Goal: Use online tool/utility: Utilize a website feature to perform a specific function

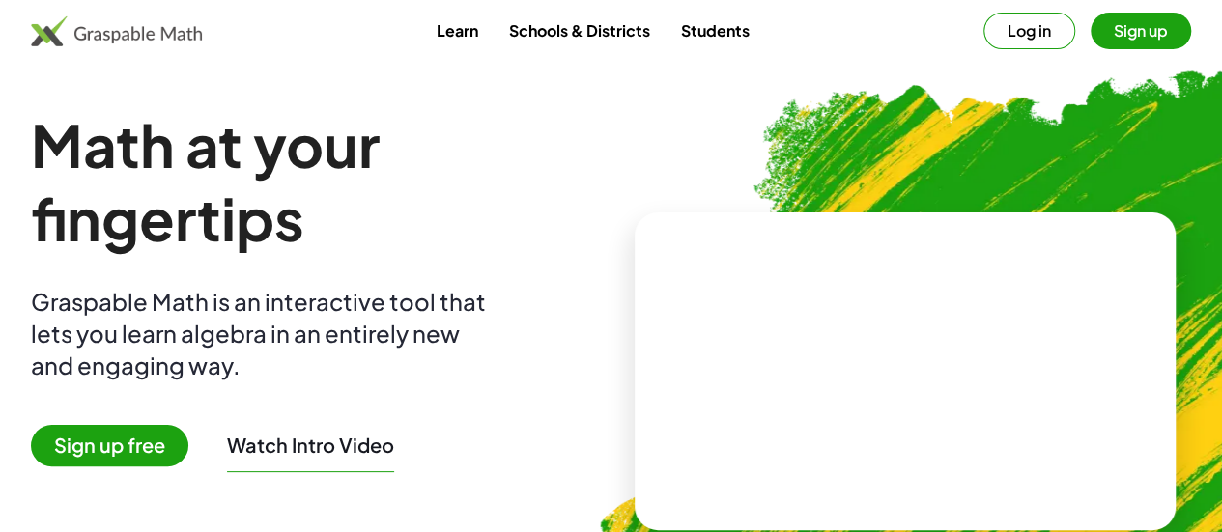
click at [1091, 22] on button "Sign up" at bounding box center [1141, 31] width 100 height 37
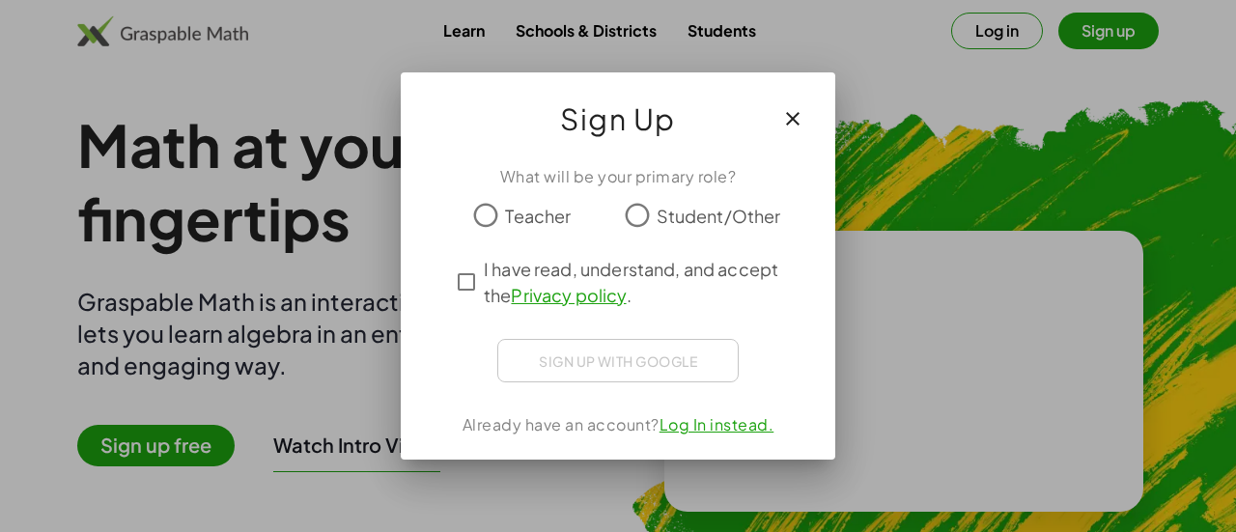
click at [788, 126] on icon "button" at bounding box center [792, 118] width 23 height 23
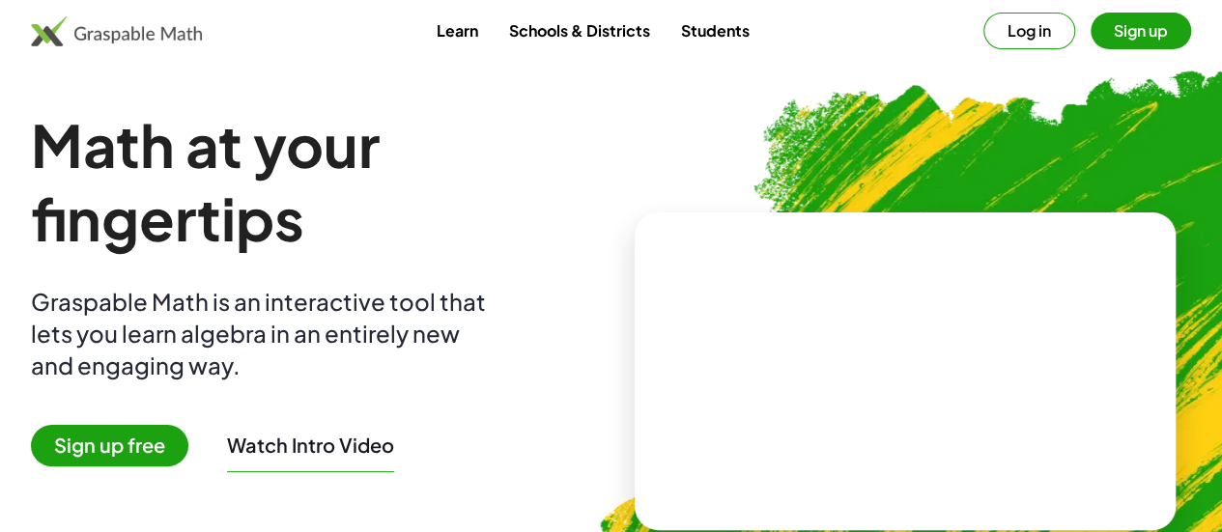
click at [983, 47] on button "Log in" at bounding box center [1029, 31] width 92 height 37
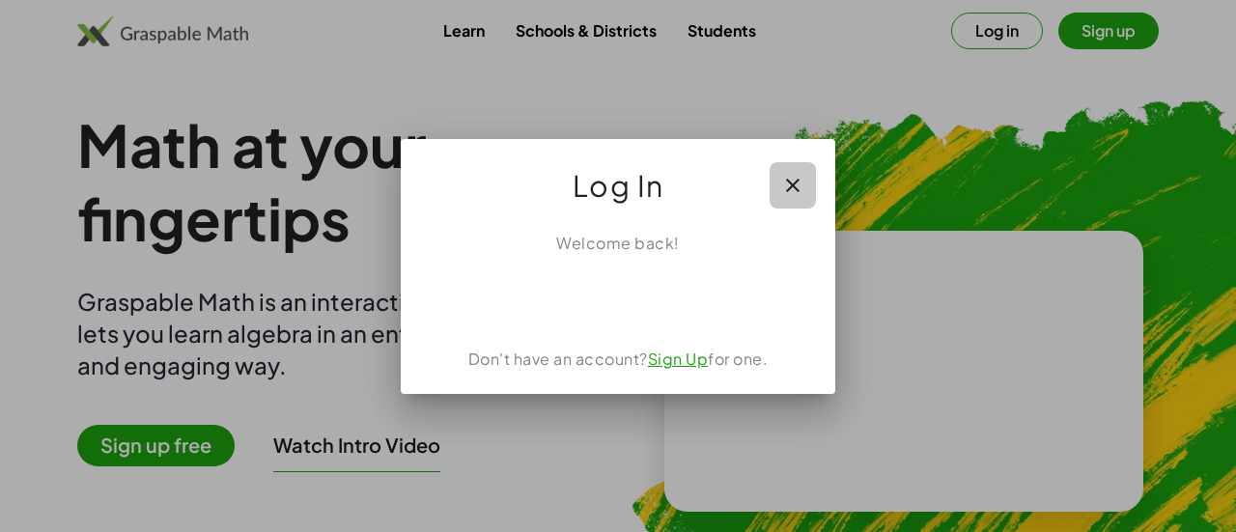
click at [789, 181] on icon "button" at bounding box center [792, 185] width 23 height 23
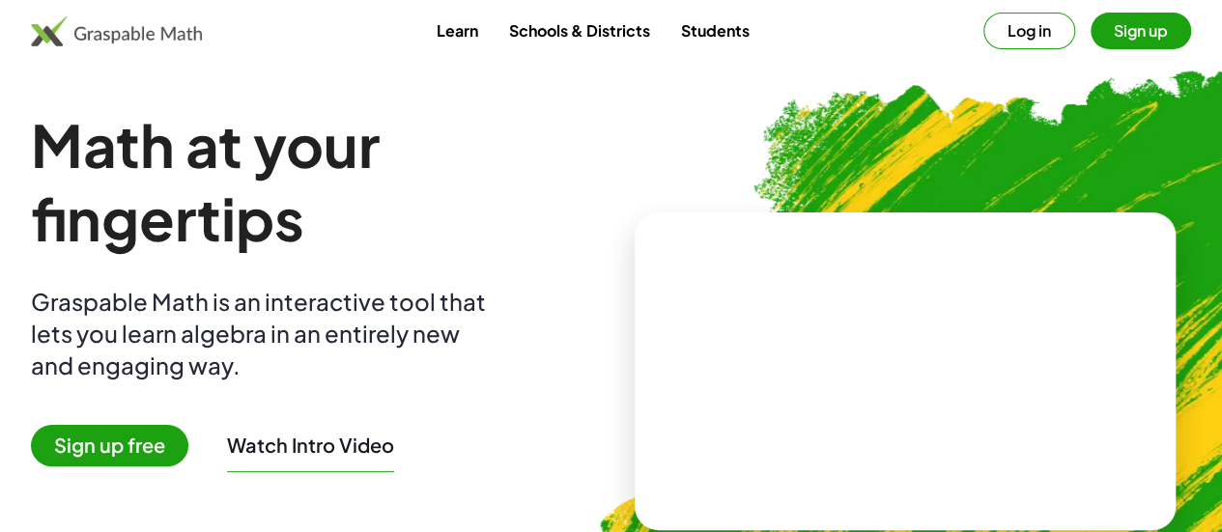
click at [751, 24] on link "Students" at bounding box center [714, 31] width 99 height 36
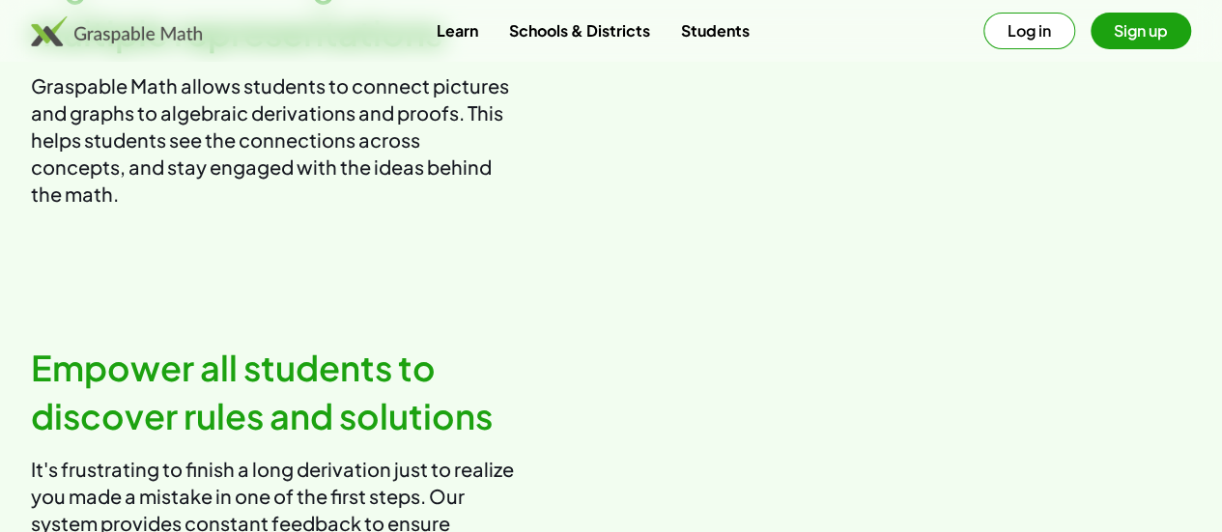
scroll to position [1397, 0]
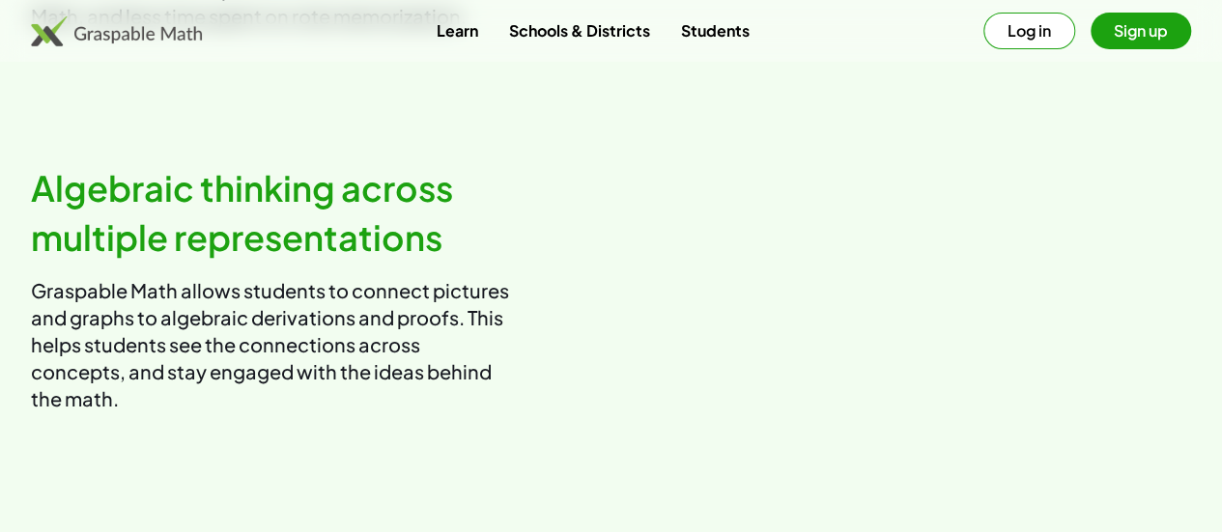
click at [696, 7] on div "Learn Schools & Districts Students Log in Sign up" at bounding box center [611, 31] width 1222 height 62
click at [716, 32] on link "Students" at bounding box center [714, 31] width 99 height 36
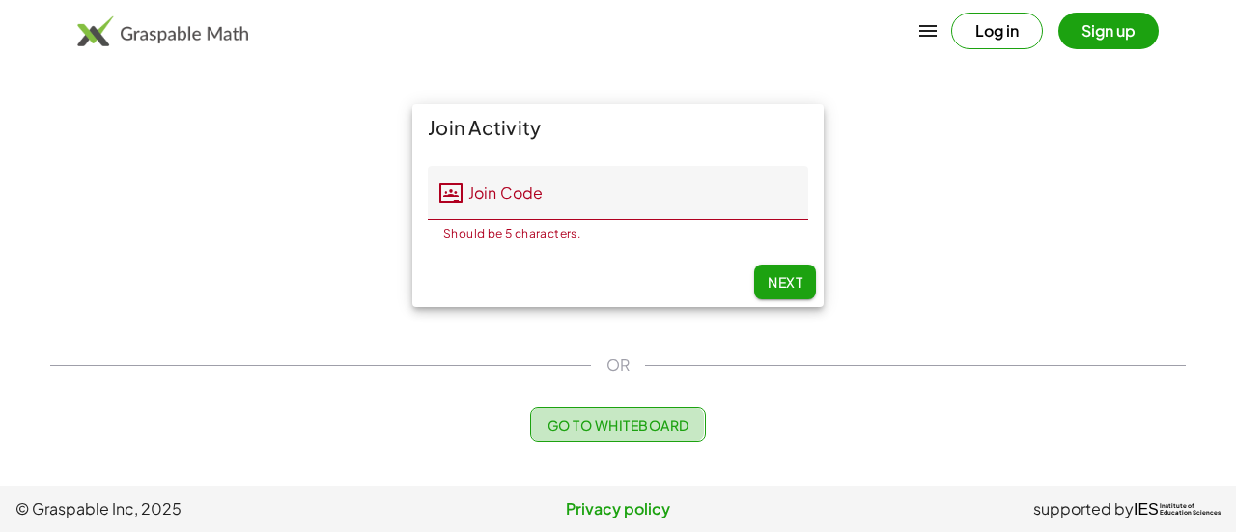
click at [581, 418] on span "Go to Whiteboard" at bounding box center [618, 424] width 142 height 17
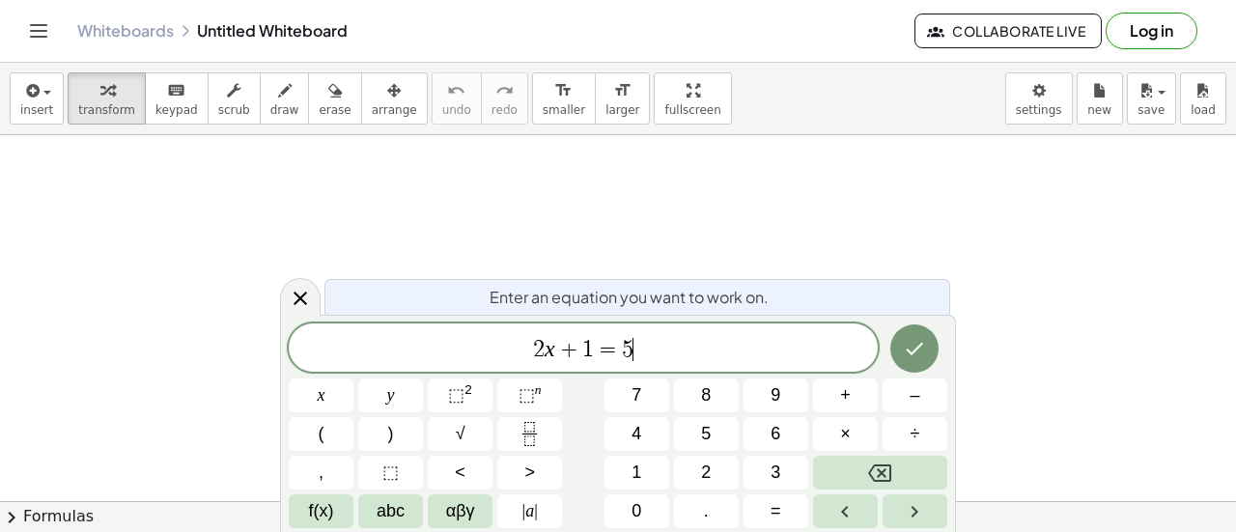
click at [771, 339] on span "2 x + 1 = 5 ​" at bounding box center [583, 349] width 589 height 27
click at [786, 345] on span "​" at bounding box center [583, 349] width 589 height 27
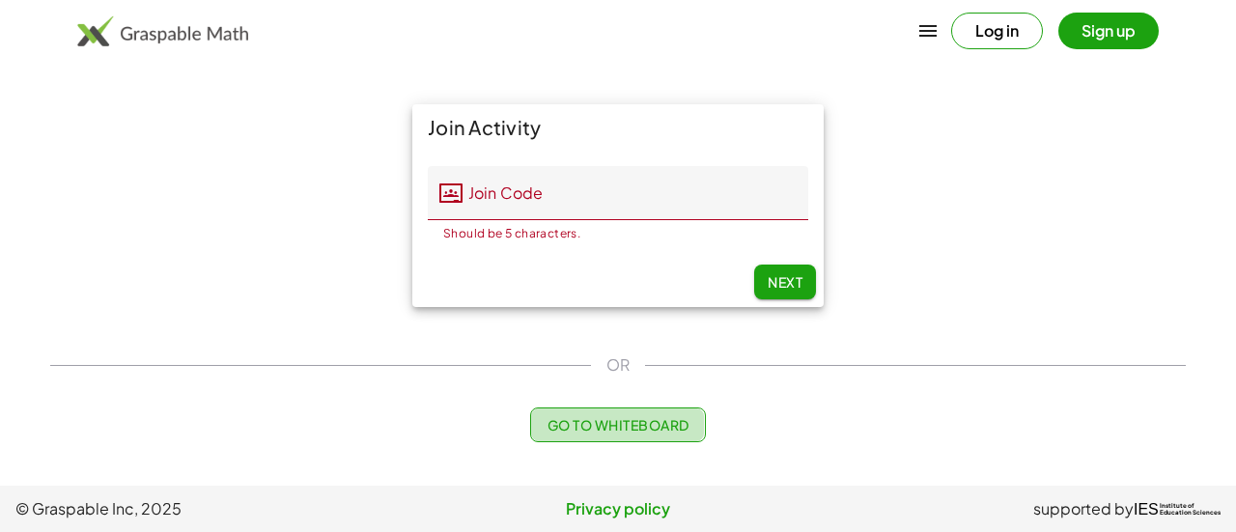
click at [608, 437] on button "Go to Whiteboard" at bounding box center [617, 425] width 175 height 35
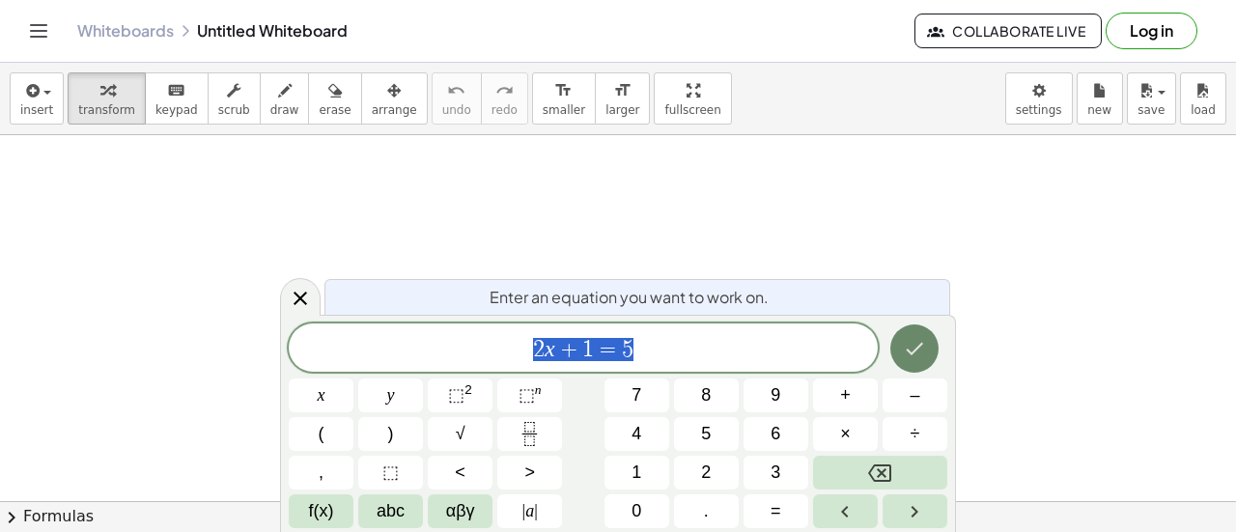
click at [925, 354] on icon "Done" at bounding box center [914, 348] width 23 height 23
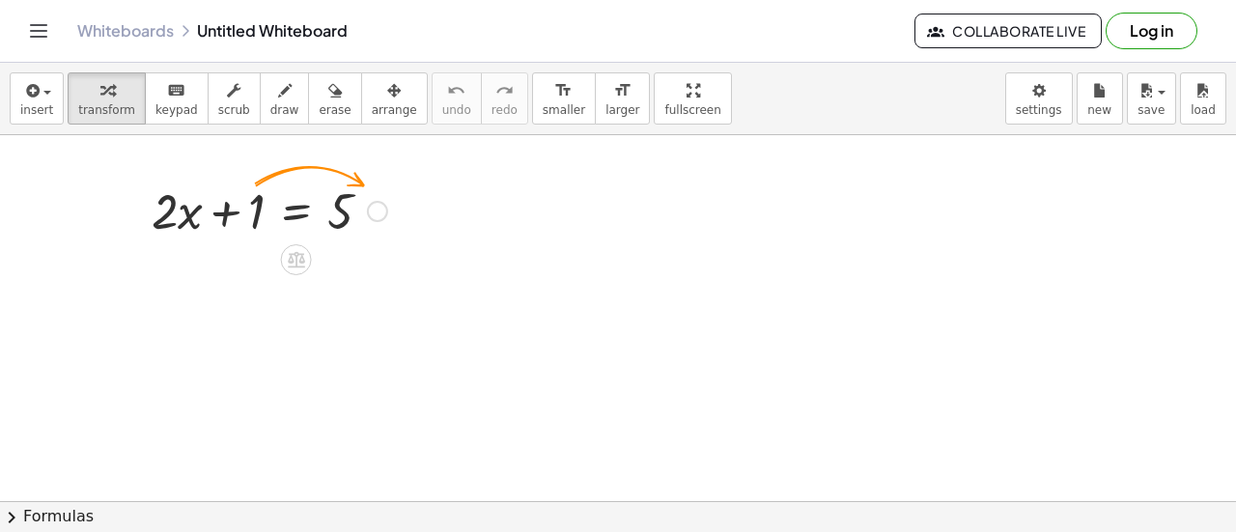
click at [345, 205] on div at bounding box center [269, 210] width 255 height 66
click at [276, 213] on div at bounding box center [269, 210] width 255 height 66
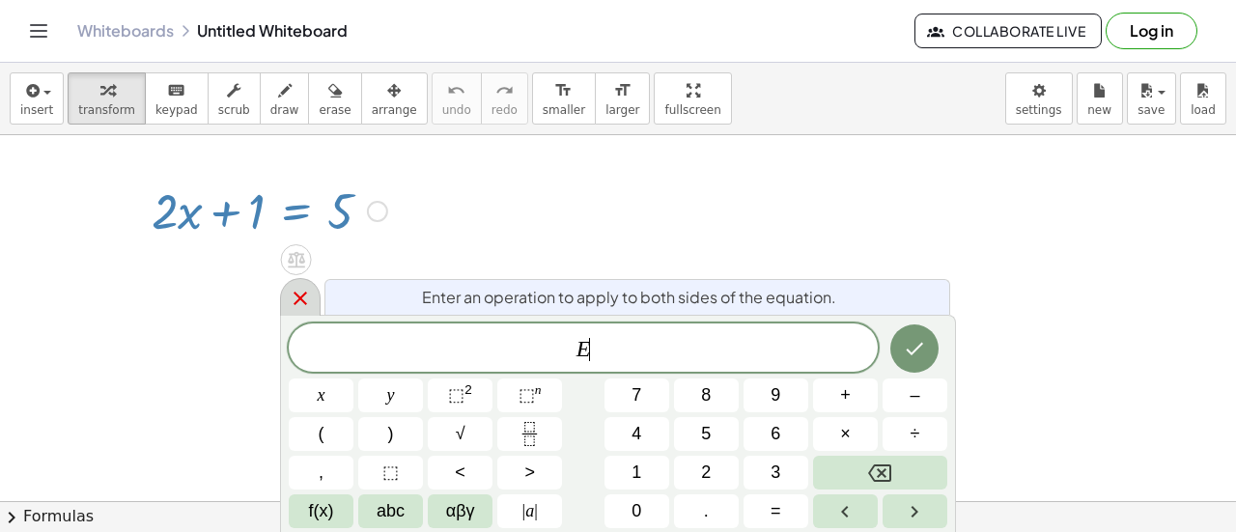
click at [307, 300] on icon at bounding box center [300, 298] width 23 height 23
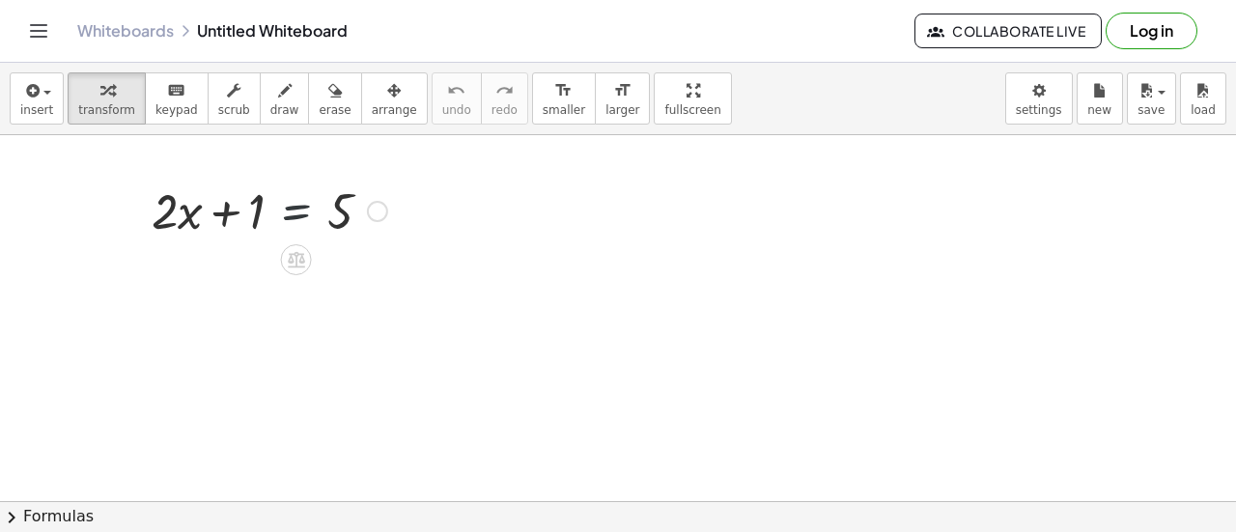
click at [290, 208] on div at bounding box center [269, 210] width 255 height 66
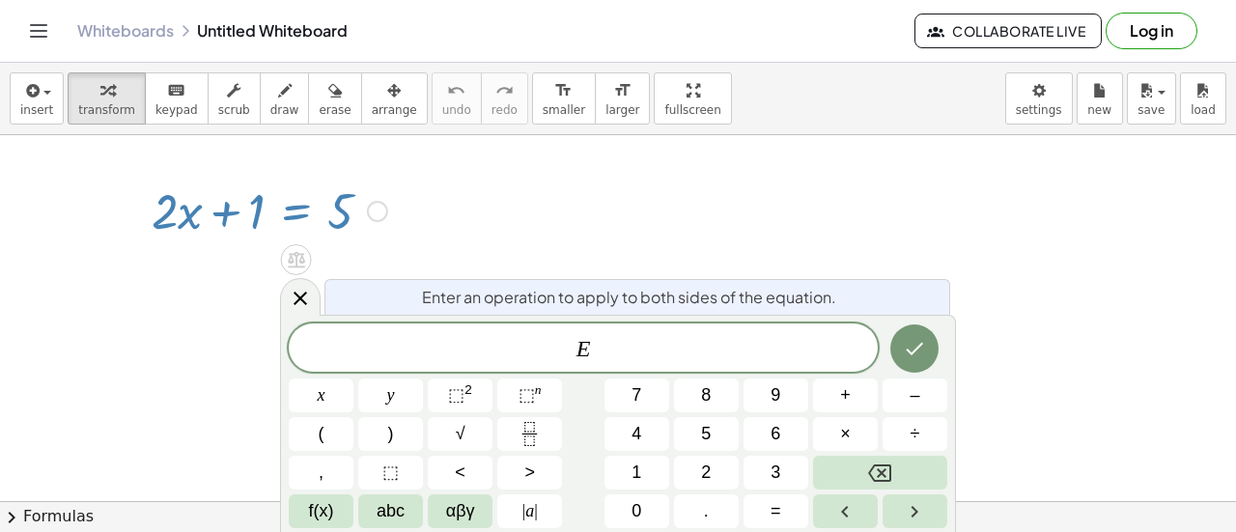
click at [379, 207] on div at bounding box center [377, 211] width 21 height 21
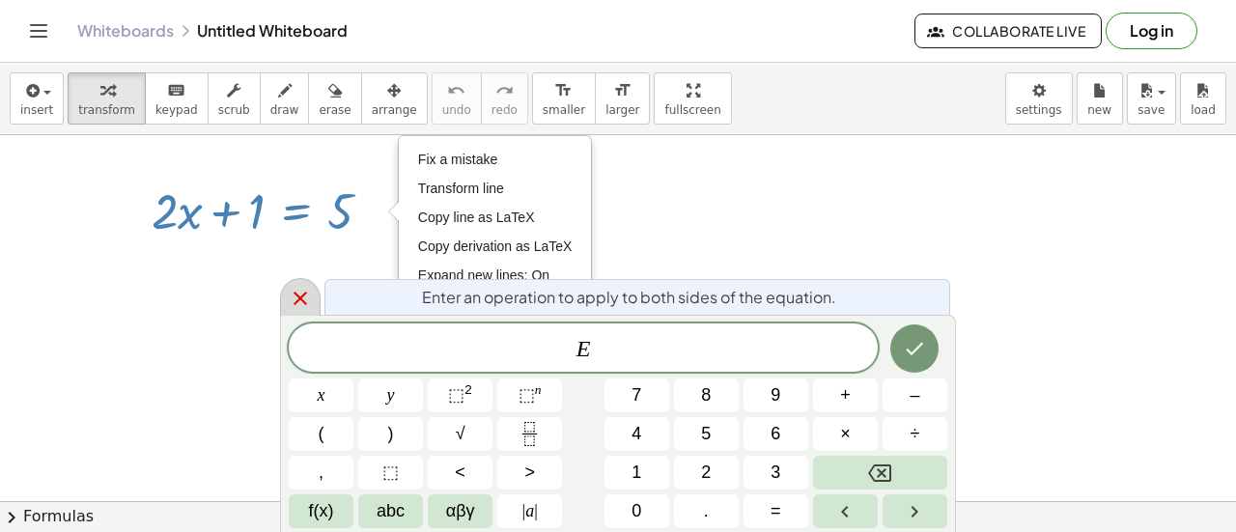
click at [287, 292] on div at bounding box center [300, 297] width 41 height 38
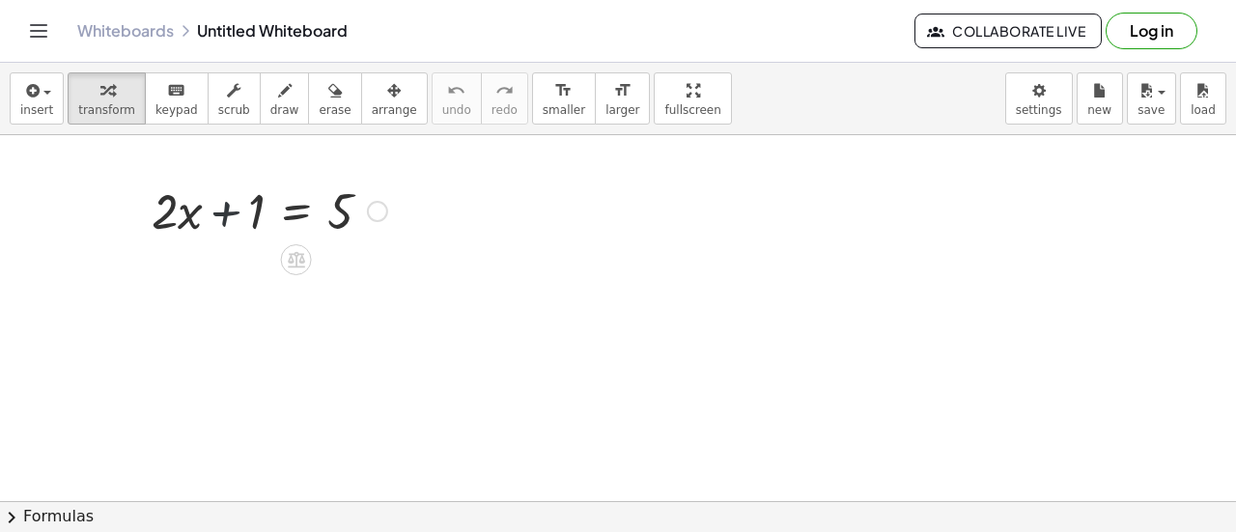
click at [223, 212] on div at bounding box center [269, 210] width 255 height 66
click at [171, 215] on div at bounding box center [269, 210] width 255 height 66
drag, startPoint x: 171, startPoint y: 215, endPoint x: 187, endPoint y: 221, distance: 17.4
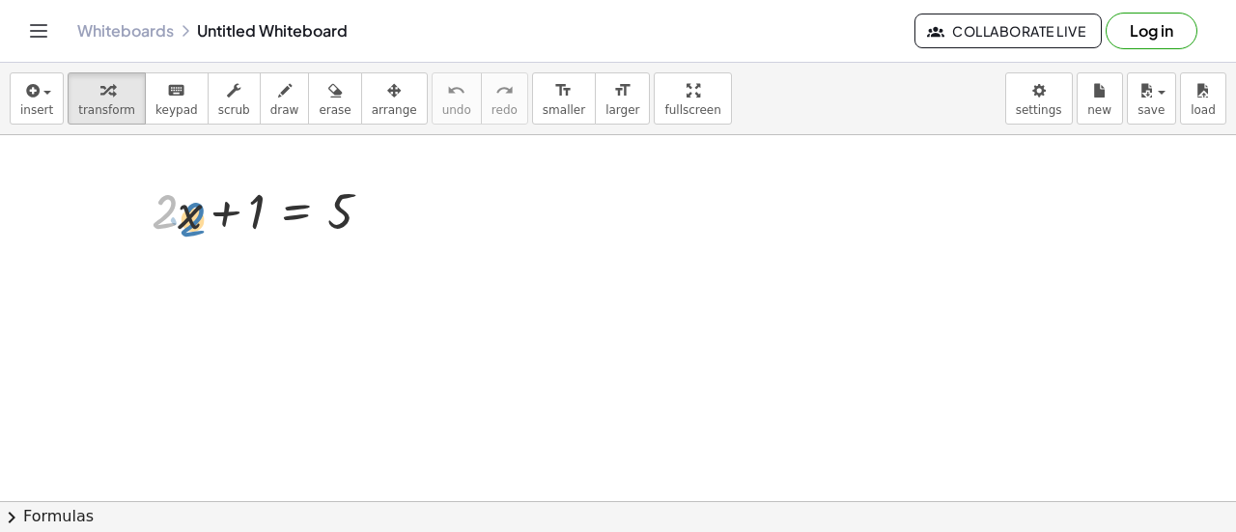
click at [187, 221] on div at bounding box center [269, 210] width 255 height 66
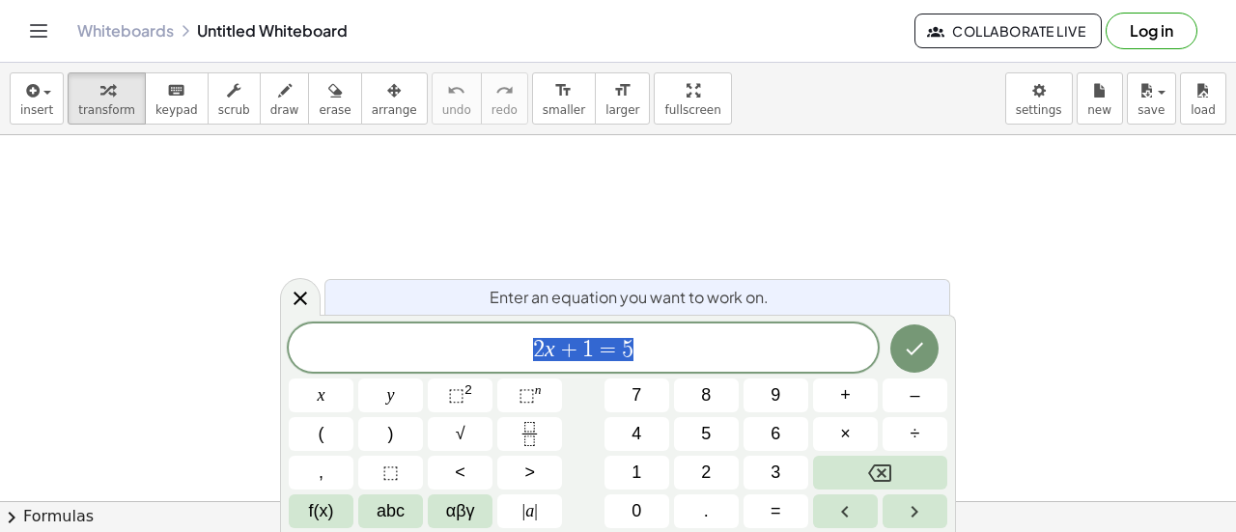
click at [733, 354] on span "2 x + 1 = 5" at bounding box center [583, 349] width 589 height 27
click at [638, 444] on span "4" at bounding box center [637, 434] width 10 height 26
click at [910, 403] on button "–" at bounding box center [915, 396] width 65 height 34
click at [771, 395] on span "9" at bounding box center [776, 396] width 10 height 26
click at [860, 403] on button "+" at bounding box center [845, 396] width 65 height 34
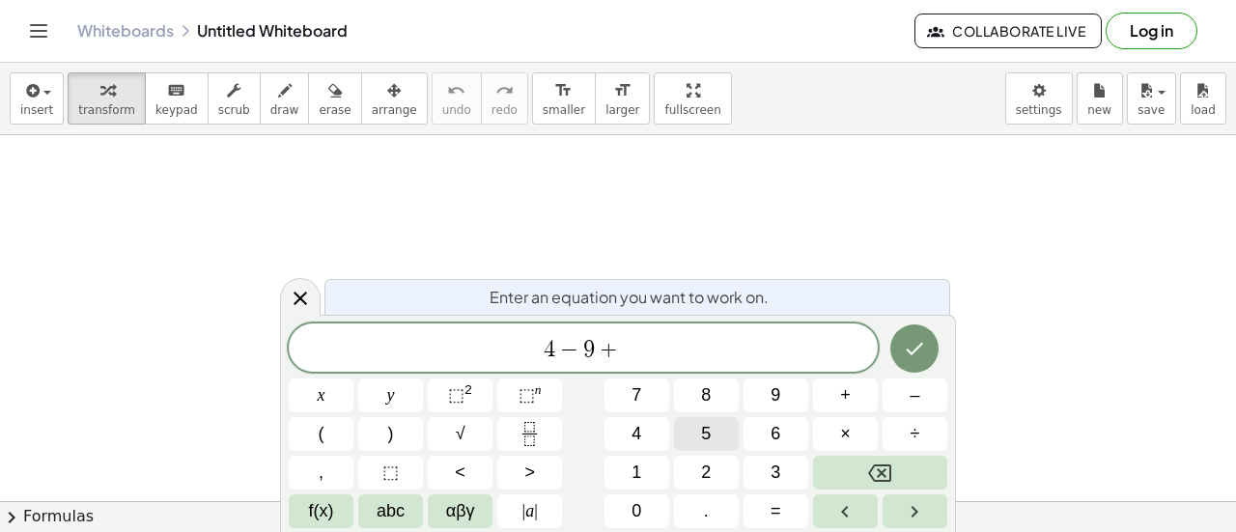
click at [699, 434] on button "5" at bounding box center [706, 434] width 65 height 34
click at [825, 424] on button "×" at bounding box center [845, 434] width 65 height 34
click at [879, 461] on button "Backspace" at bounding box center [880, 473] width 134 height 34
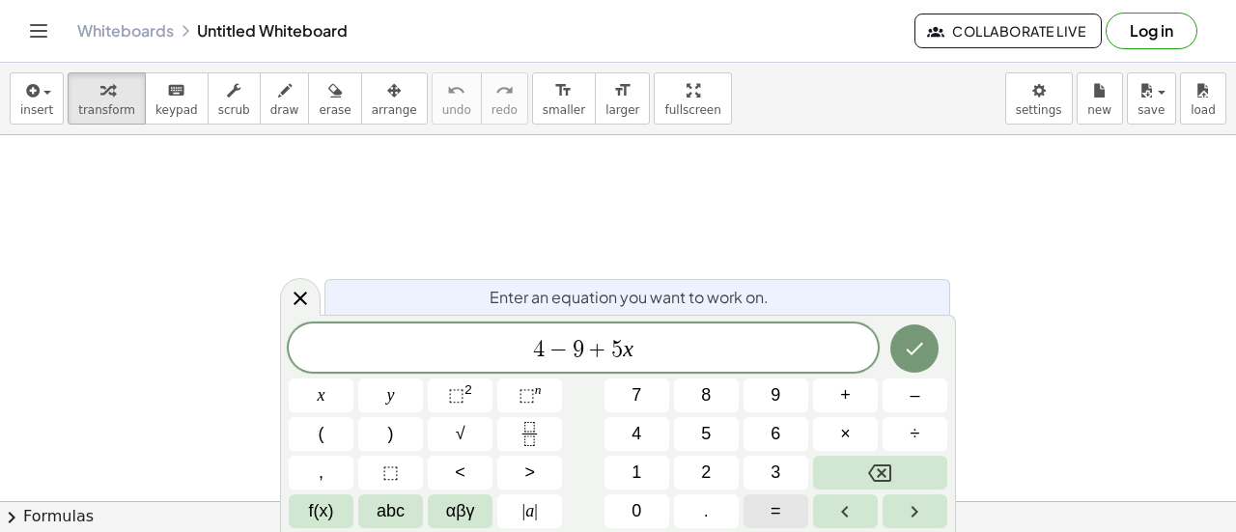
click at [760, 511] on button "=" at bounding box center [776, 512] width 65 height 34
click at [761, 460] on button "3" at bounding box center [776, 473] width 65 height 34
click at [925, 401] on button "–" at bounding box center [915, 396] width 65 height 34
click at [792, 401] on button "9" at bounding box center [776, 396] width 65 height 34
click at [840, 435] on span "×" at bounding box center [845, 434] width 11 height 26
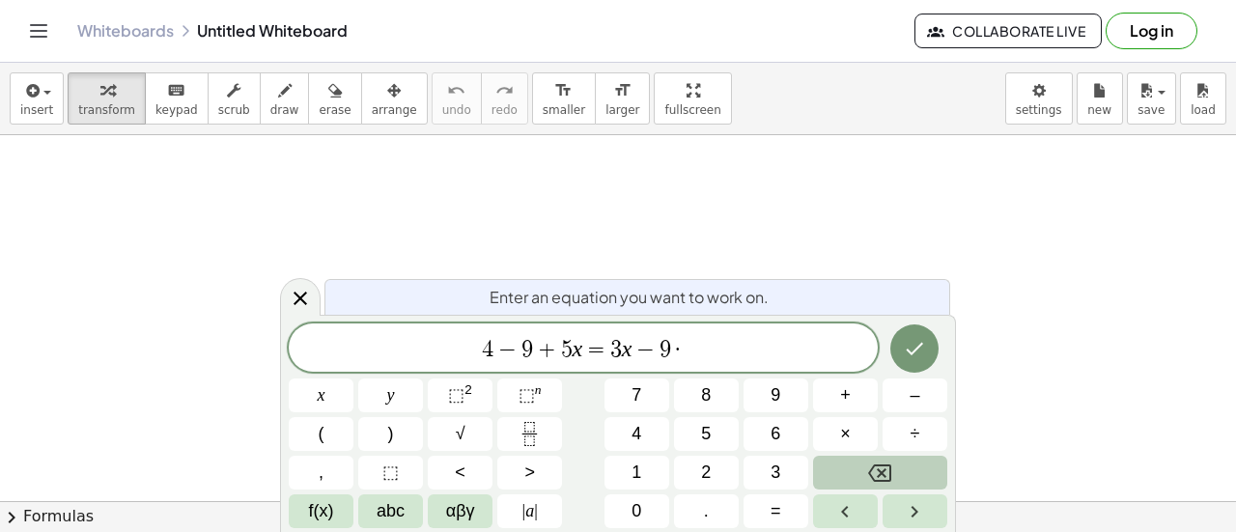
click at [887, 467] on icon "Backspace" at bounding box center [879, 473] width 23 height 23
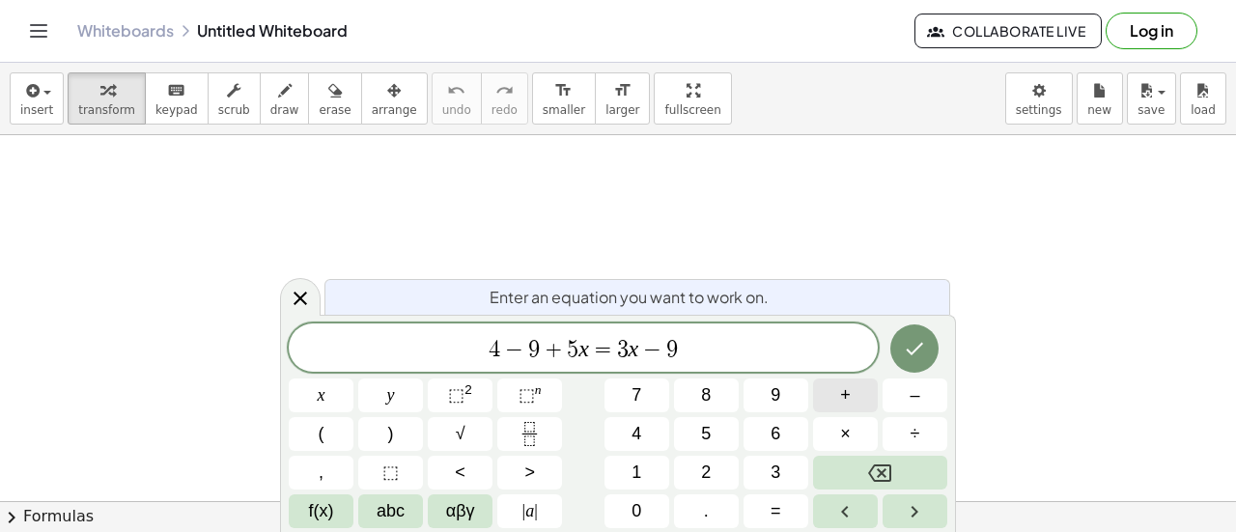
click at [867, 385] on button "+" at bounding box center [845, 396] width 65 height 34
click at [686, 459] on button "2" at bounding box center [706, 473] width 65 height 34
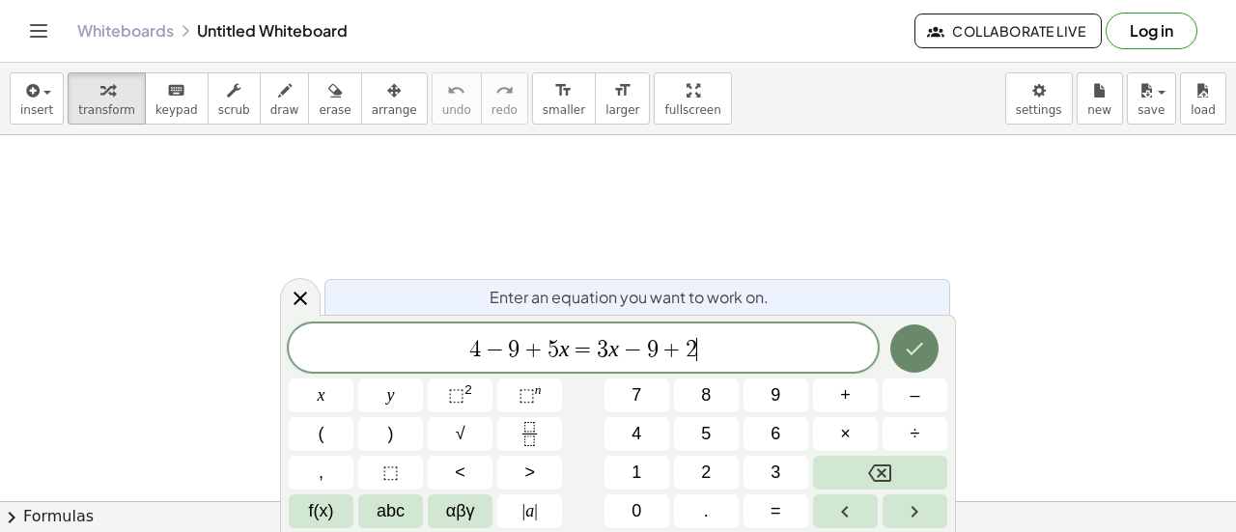
click at [922, 345] on icon "Done" at bounding box center [915, 349] width 17 height 13
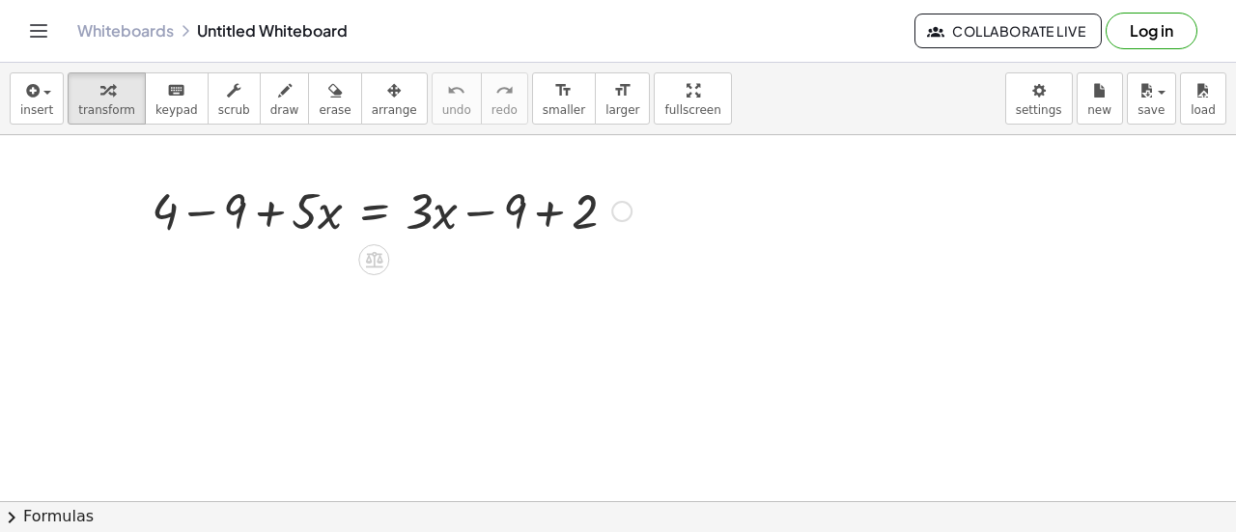
click at [616, 205] on div at bounding box center [621, 211] width 21 height 21
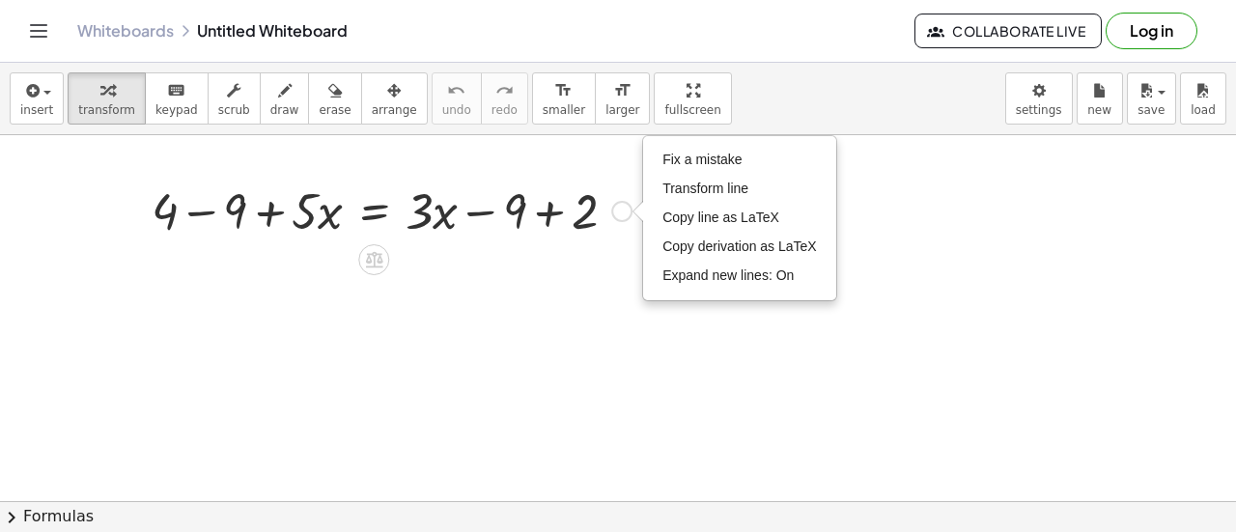
click at [189, 210] on div at bounding box center [391, 210] width 499 height 66
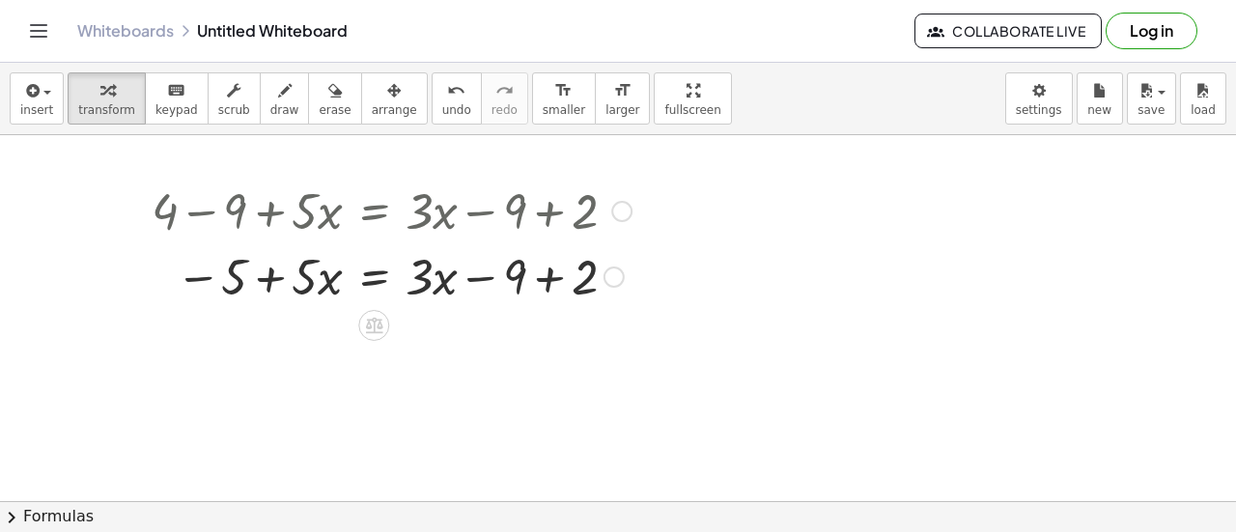
click at [556, 270] on div at bounding box center [391, 275] width 499 height 66
click at [191, 280] on div at bounding box center [391, 275] width 499 height 66
click at [267, 270] on div at bounding box center [391, 275] width 499 height 66
click at [483, 269] on div at bounding box center [391, 275] width 499 height 66
click at [443, 272] on div at bounding box center [391, 275] width 499 height 66
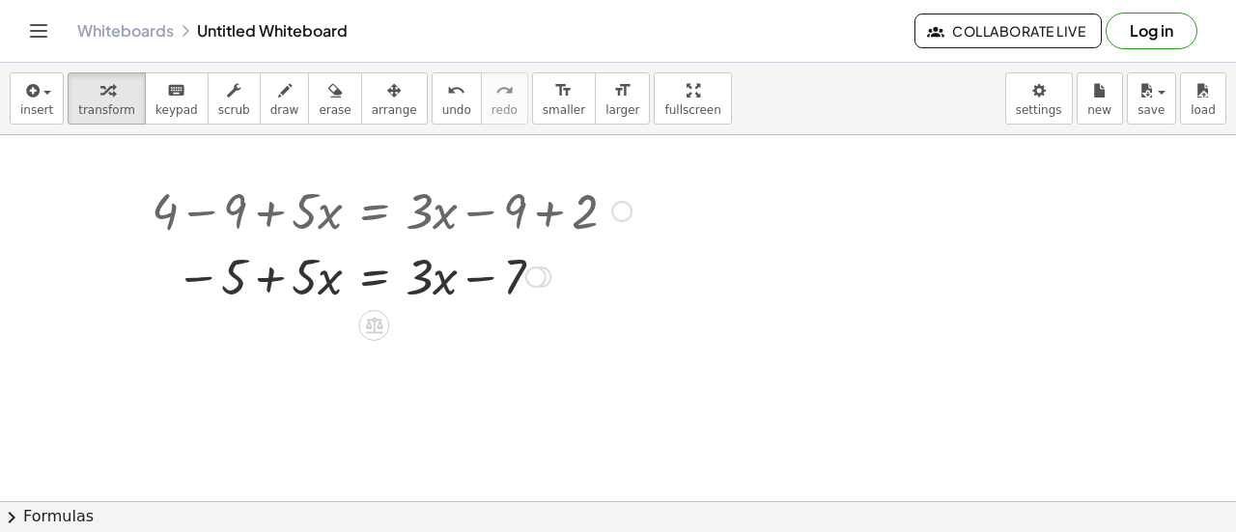
click at [330, 276] on div at bounding box center [391, 275] width 499 height 66
click at [537, 270] on div at bounding box center [535, 277] width 21 height 21
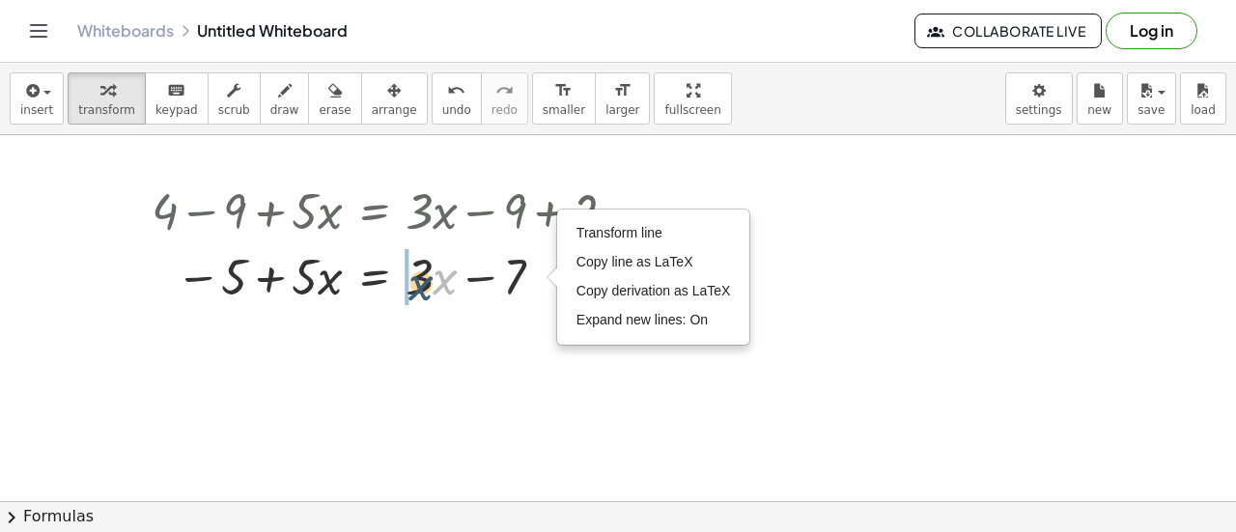
drag, startPoint x: 454, startPoint y: 266, endPoint x: 411, endPoint y: 273, distance: 44.1
click at [411, 273] on div at bounding box center [391, 275] width 499 height 66
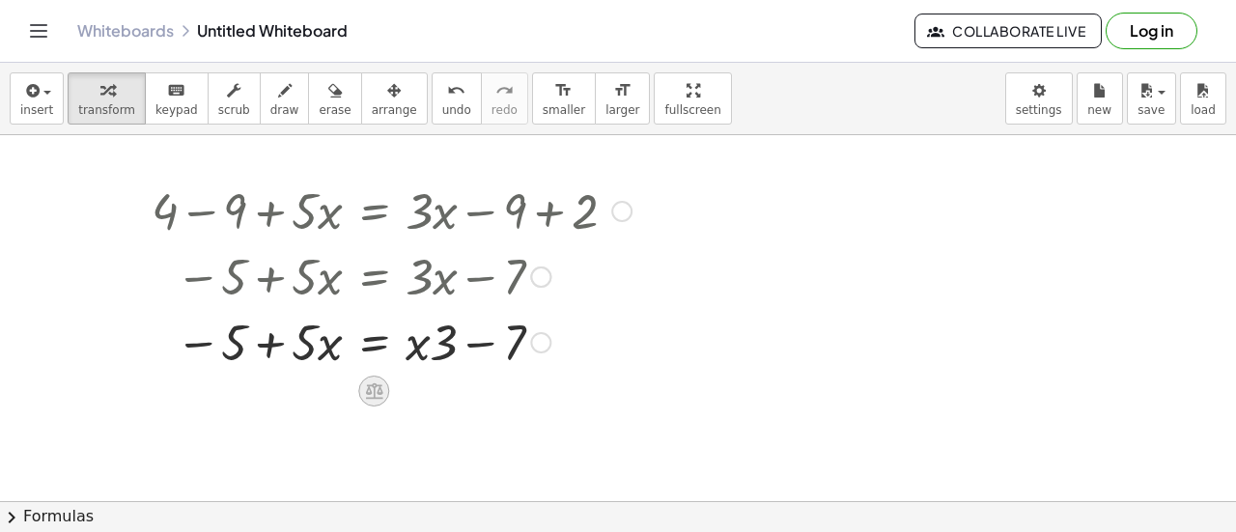
drag, startPoint x: 436, startPoint y: 275, endPoint x: 379, endPoint y: 391, distance: 129.2
click at [374, 212] on div "+ 4 − 9 + · 5 · x = + · 3 · x − 9 + 2 − 5 + · 5 · x = + · 3 · x − 9 + 2 − 5 + ·…" at bounding box center [374, 212] width 0 height 0
drag, startPoint x: 431, startPoint y: 344, endPoint x: 303, endPoint y: 378, distance: 131.9
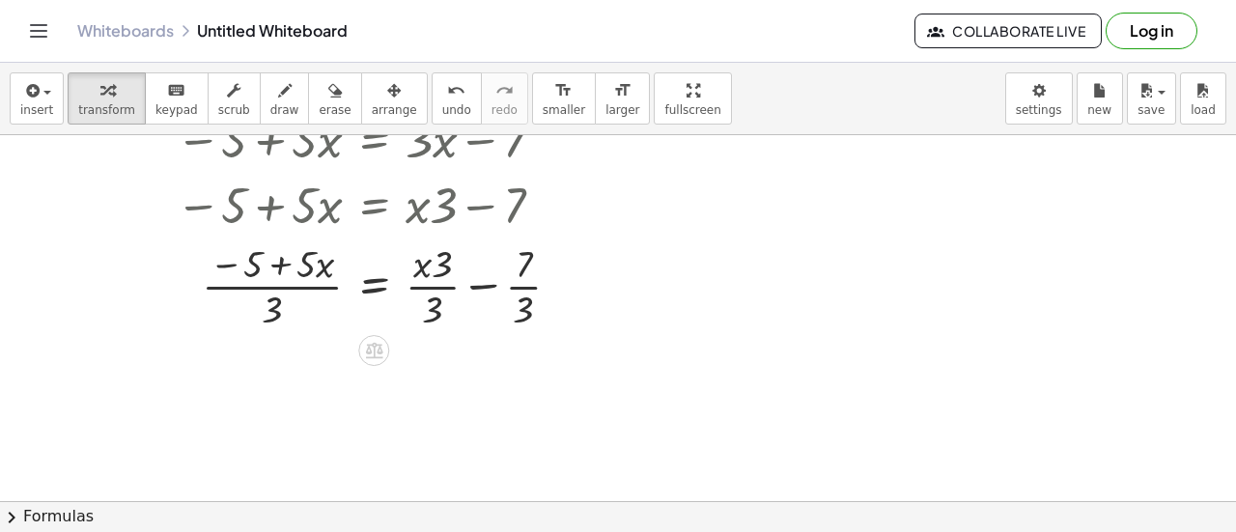
scroll to position [138, 0]
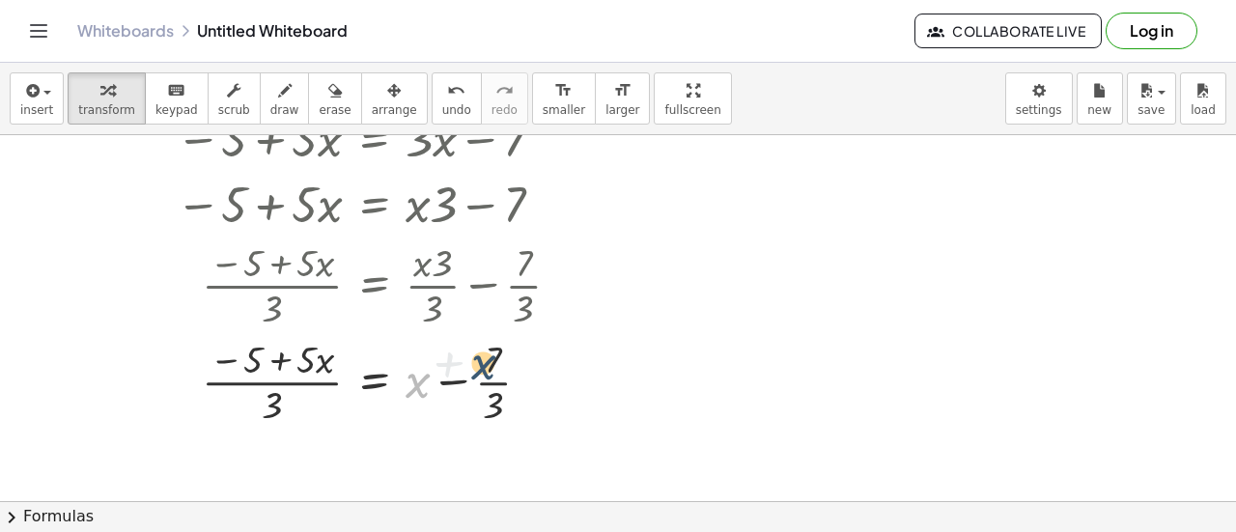
drag, startPoint x: 428, startPoint y: 377, endPoint x: 496, endPoint y: 358, distance: 71.0
click at [496, 358] on div at bounding box center [391, 380] width 499 height 97
click at [506, 409] on div at bounding box center [391, 380] width 499 height 97
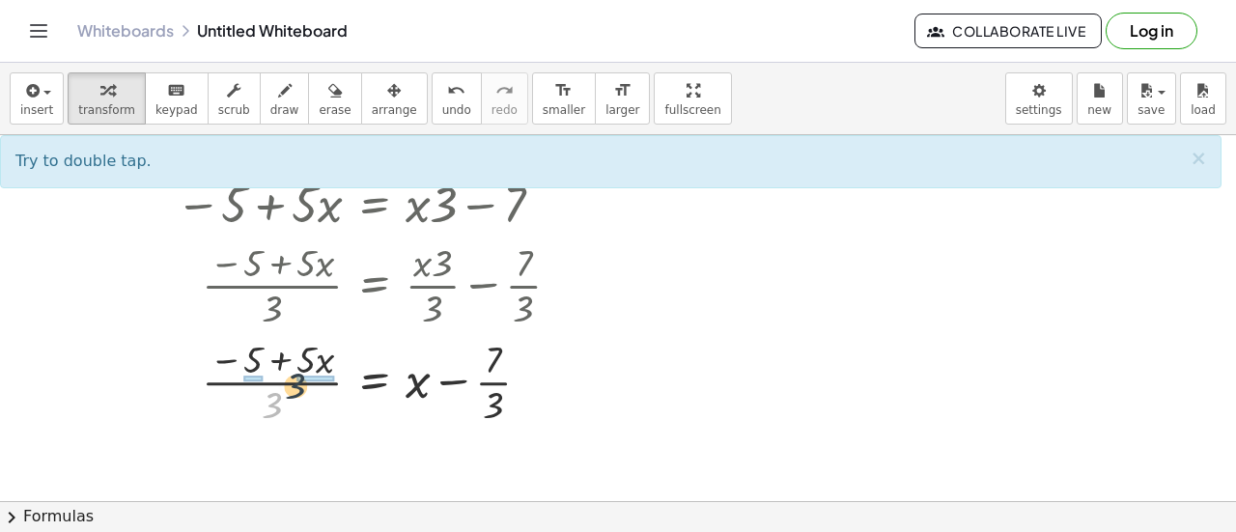
drag, startPoint x: 273, startPoint y: 395, endPoint x: 328, endPoint y: 353, distance: 69.6
click at [328, 353] on div at bounding box center [391, 380] width 499 height 97
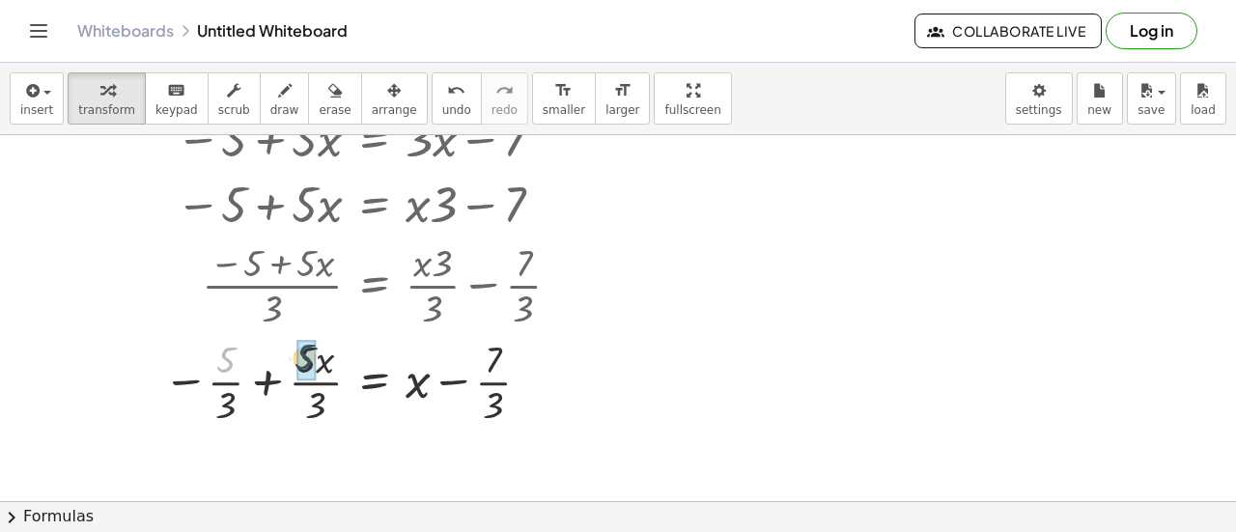
drag, startPoint x: 217, startPoint y: 354, endPoint x: 311, endPoint y: 353, distance: 93.7
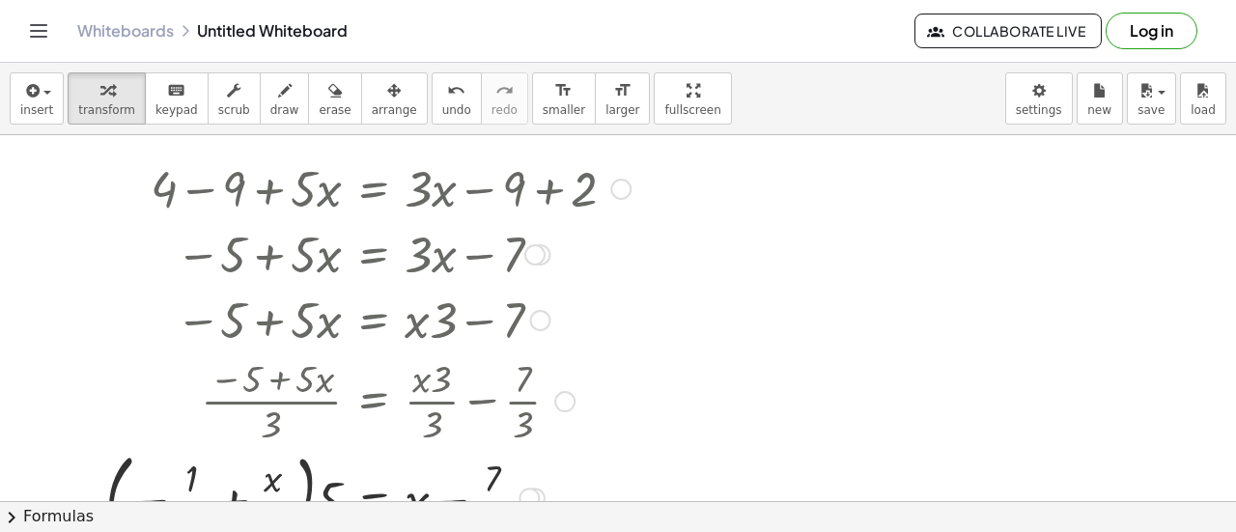
scroll to position [54, 0]
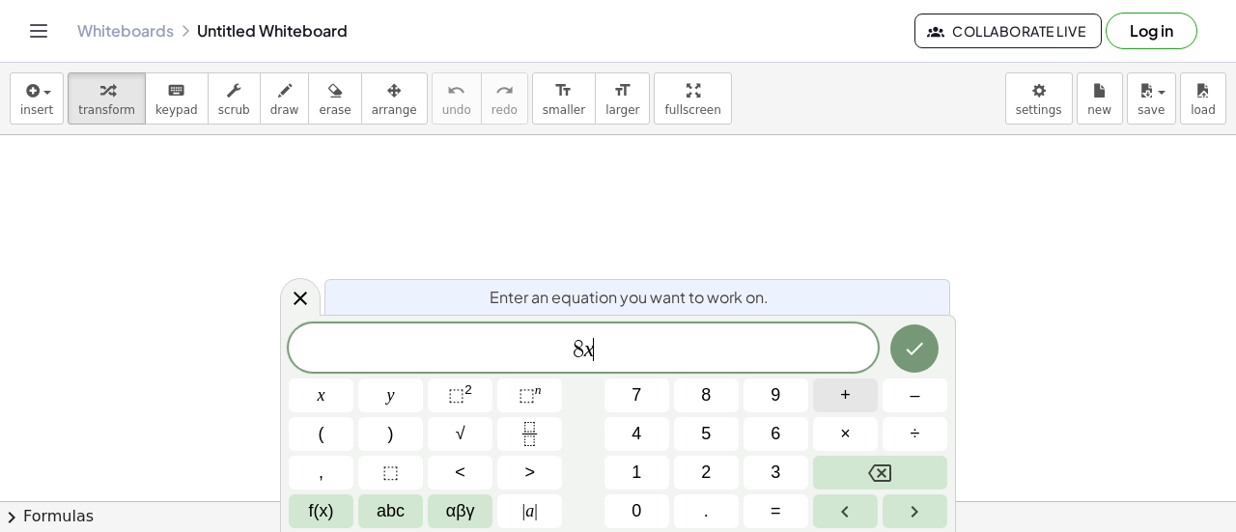
click at [836, 403] on button "+" at bounding box center [845, 396] width 65 height 34
click at [690, 478] on button "2" at bounding box center [706, 473] width 65 height 34
click at [865, 398] on button "+" at bounding box center [845, 396] width 65 height 34
click at [698, 477] on button "2" at bounding box center [706, 473] width 65 height 34
click at [901, 398] on button "–" at bounding box center [915, 396] width 65 height 34
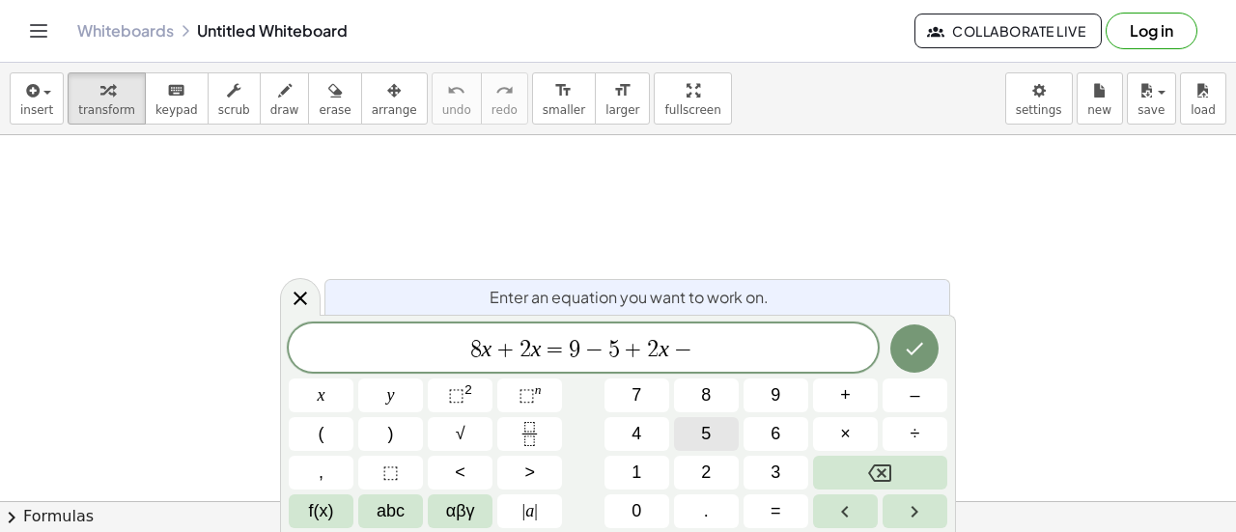
click at [705, 440] on span "5" at bounding box center [706, 434] width 10 height 26
click at [910, 341] on icon "Done" at bounding box center [914, 348] width 23 height 23
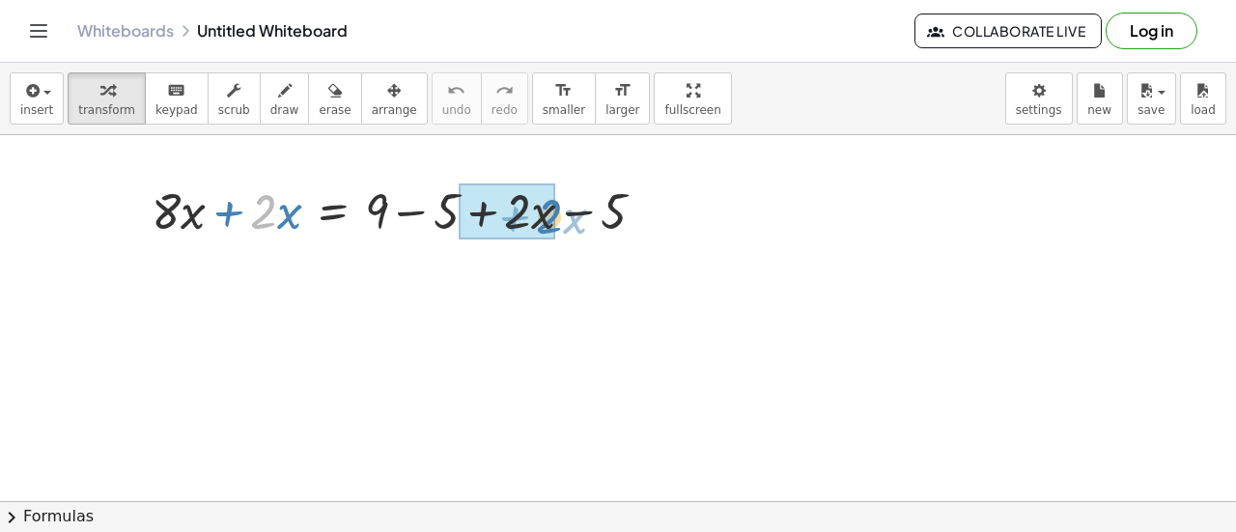
drag, startPoint x: 276, startPoint y: 214, endPoint x: 556, endPoint y: 220, distance: 280.2
click at [556, 220] on div at bounding box center [406, 210] width 528 height 66
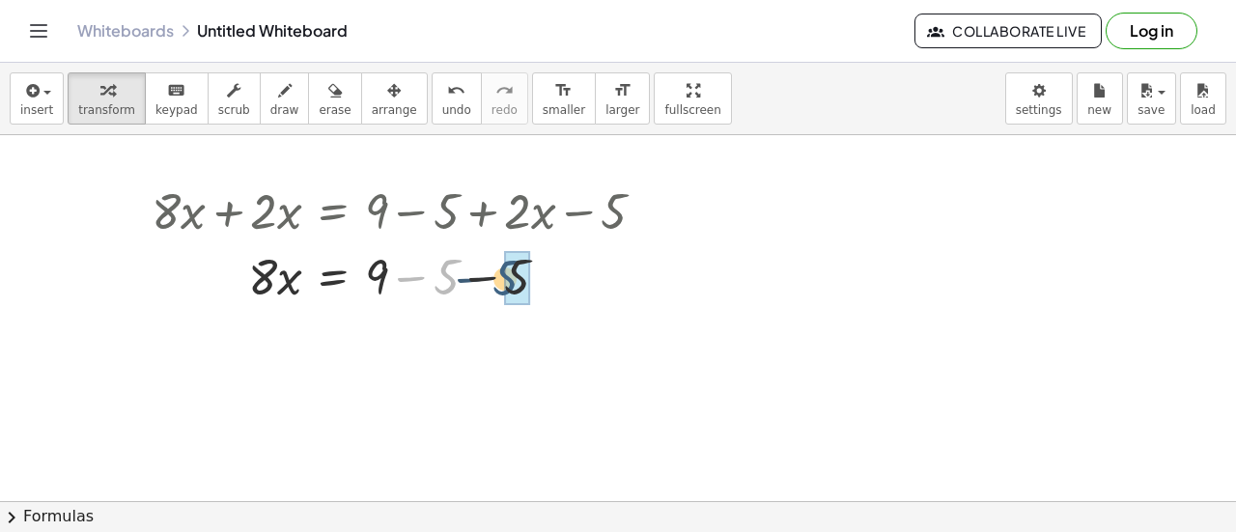
drag, startPoint x: 440, startPoint y: 276, endPoint x: 512, endPoint y: 277, distance: 71.5
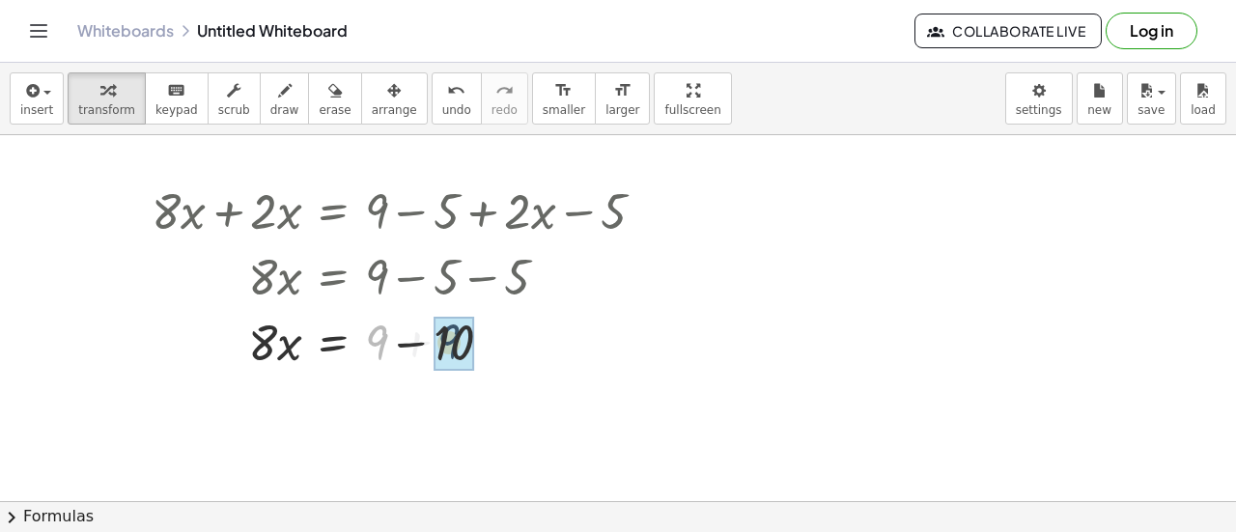
drag, startPoint x: 375, startPoint y: 348, endPoint x: 450, endPoint y: 349, distance: 75.3
drag, startPoint x: 379, startPoint y: 346, endPoint x: 294, endPoint y: 366, distance: 87.4
click at [294, 366] on div at bounding box center [406, 341] width 528 height 66
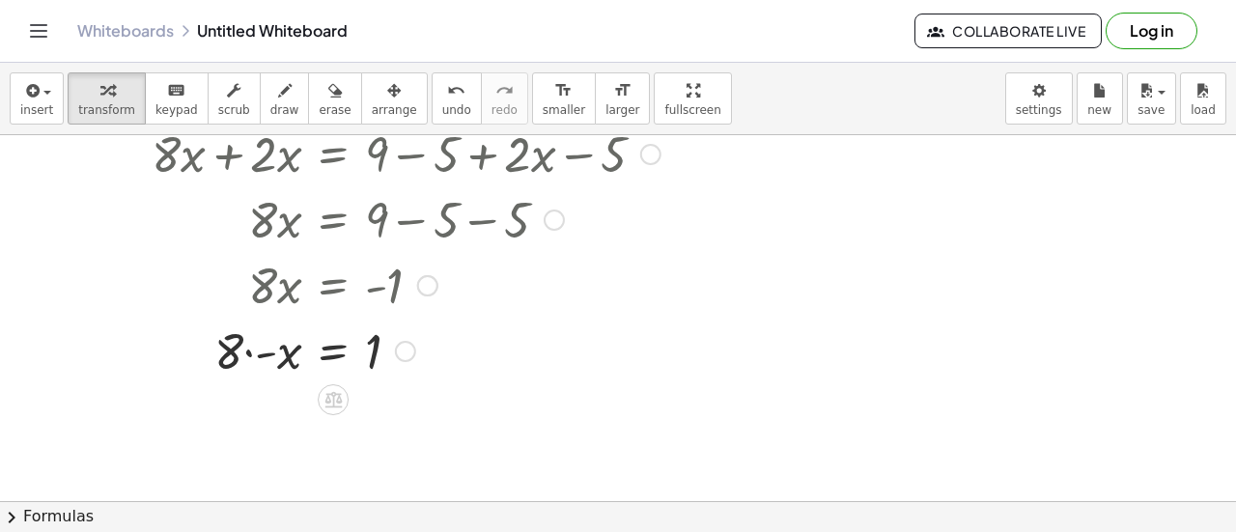
scroll to position [60, 0]
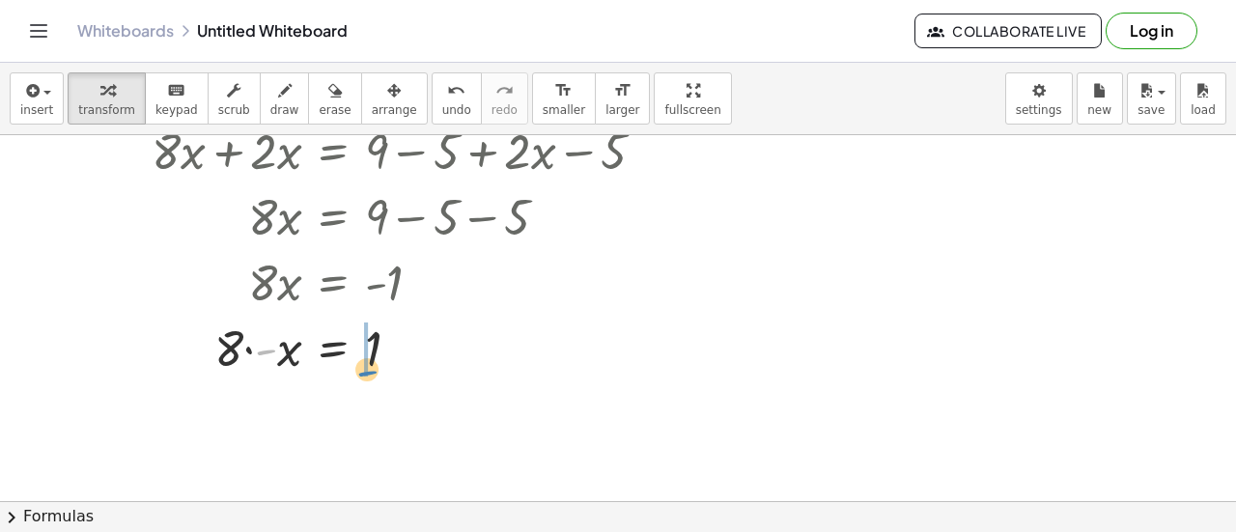
drag, startPoint x: 269, startPoint y: 353, endPoint x: 379, endPoint y: 375, distance: 111.4
click at [379, 375] on div at bounding box center [406, 347] width 528 height 66
drag, startPoint x: 256, startPoint y: 345, endPoint x: 371, endPoint y: 399, distance: 127.0
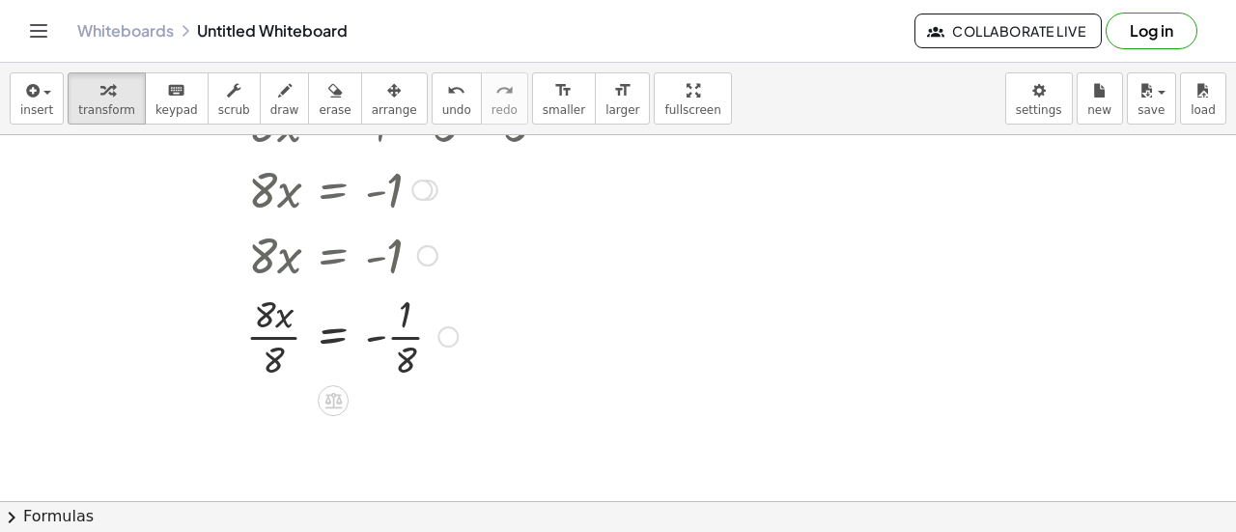
scroll to position [178, 0]
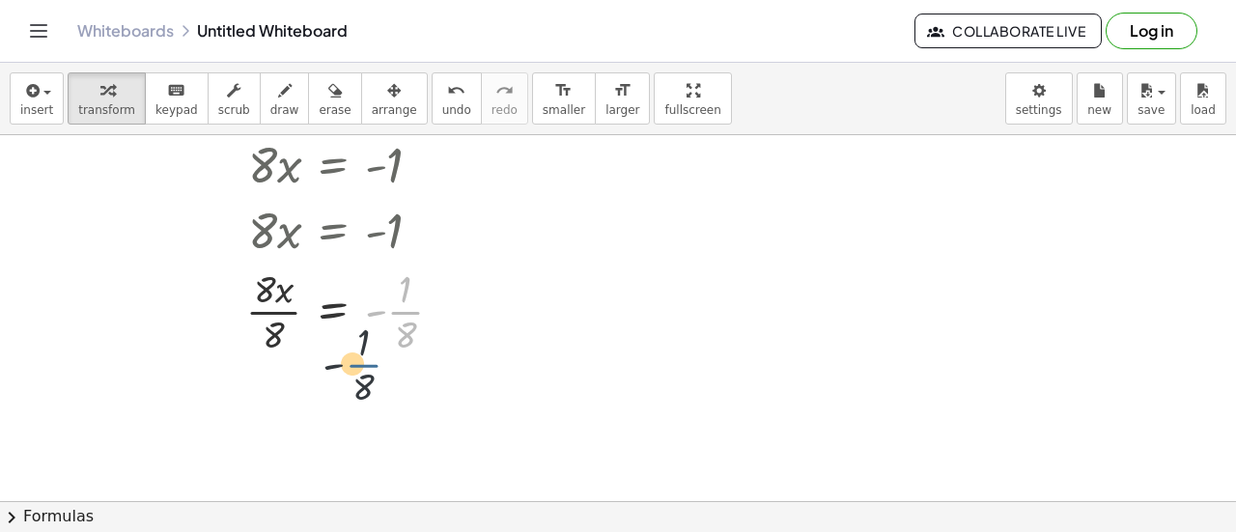
drag, startPoint x: 401, startPoint y: 317, endPoint x: 334, endPoint y: 398, distance: 105.0
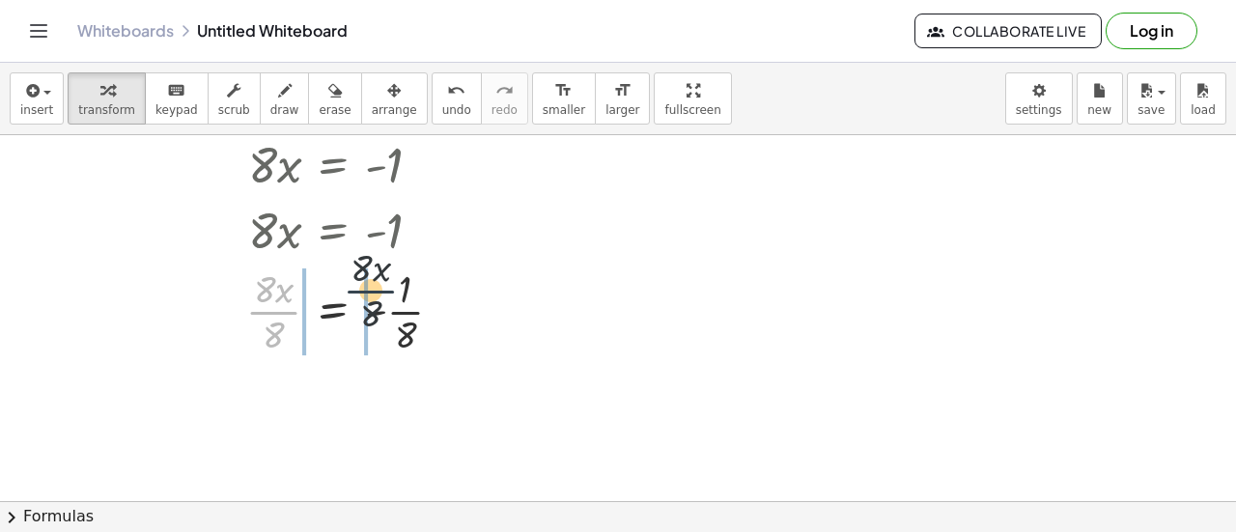
drag, startPoint x: 272, startPoint y: 322, endPoint x: 381, endPoint y: 301, distance: 110.1
click at [381, 301] on div at bounding box center [406, 310] width 528 height 97
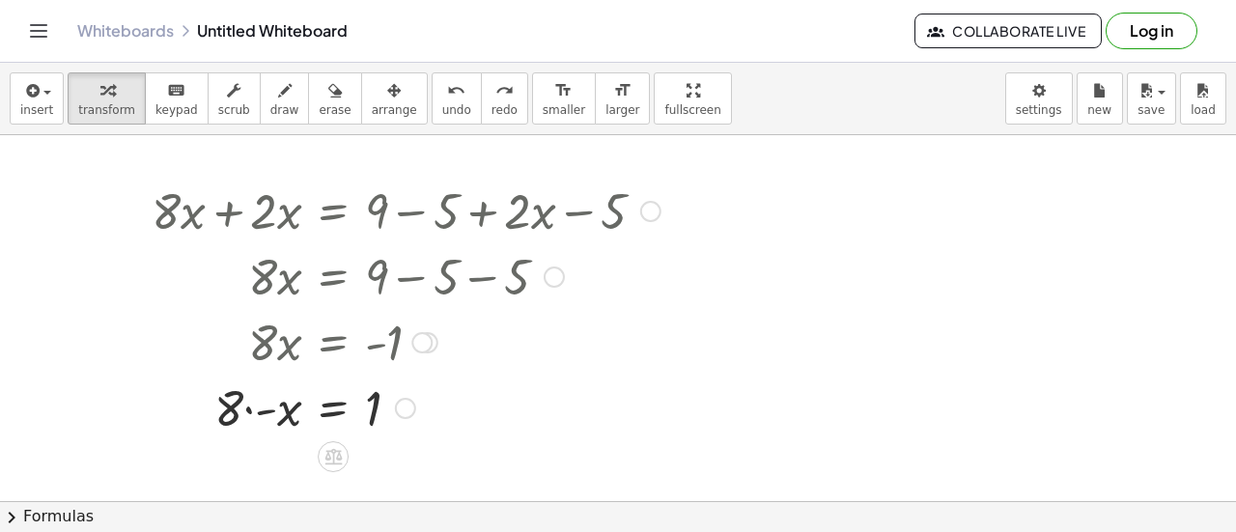
scroll to position [1, 0]
click at [264, 228] on div at bounding box center [406, 209] width 528 height 66
drag, startPoint x: 263, startPoint y: 402, endPoint x: 233, endPoint y: 400, distance: 30.0
click at [233, 400] on div at bounding box center [406, 406] width 528 height 66
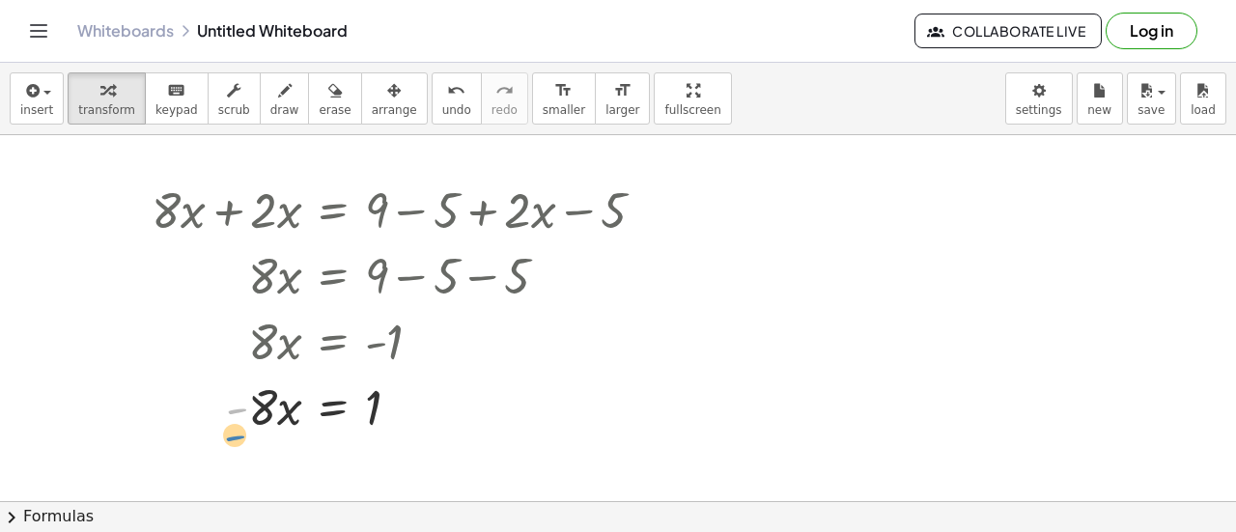
drag, startPoint x: 239, startPoint y: 411, endPoint x: 236, endPoint y: 438, distance: 26.2
drag, startPoint x: 381, startPoint y: 415, endPoint x: 222, endPoint y: 405, distance: 158.8
click at [222, 405] on div at bounding box center [406, 406] width 528 height 66
drag, startPoint x: 376, startPoint y: 414, endPoint x: 269, endPoint y: 459, distance: 115.2
drag, startPoint x: 251, startPoint y: 413, endPoint x: 386, endPoint y: 470, distance: 146.7
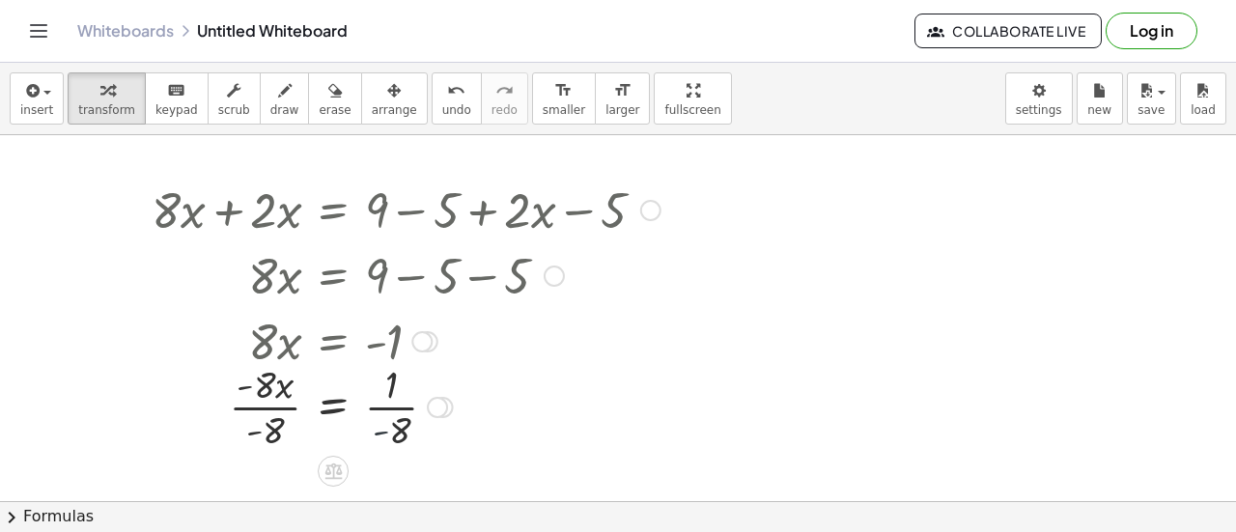
click at [382, 424] on div at bounding box center [406, 405] width 528 height 97
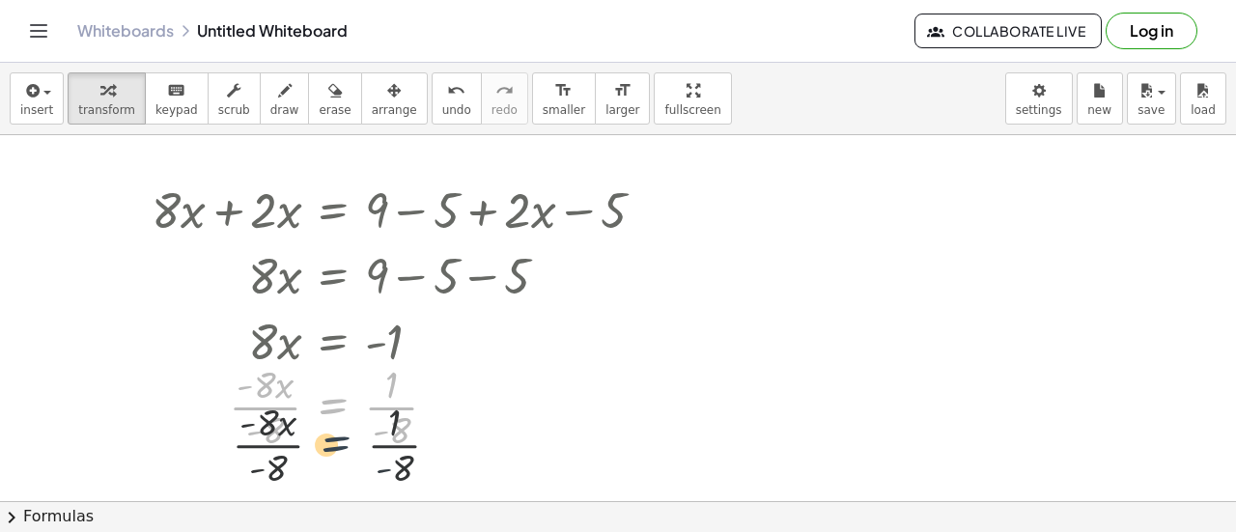
drag, startPoint x: 317, startPoint y: 400, endPoint x: 313, endPoint y: 464, distance: 63.9
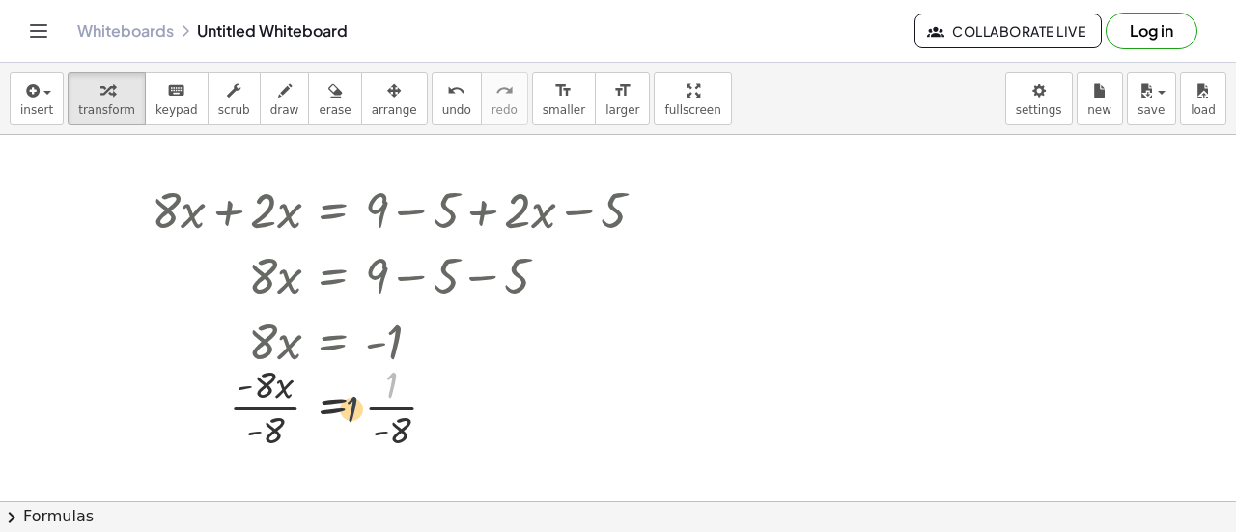
drag, startPoint x: 406, startPoint y: 380, endPoint x: 355, endPoint y: 411, distance: 59.0
click at [355, 411] on div at bounding box center [406, 405] width 528 height 97
click at [390, 375] on div at bounding box center [386, 406] width 494 height 66
drag, startPoint x: 289, startPoint y: 420, endPoint x: 391, endPoint y: 434, distance: 103.3
click at [391, 434] on div at bounding box center [386, 406] width 494 height 66
